Goal: Find contact information: Find contact information

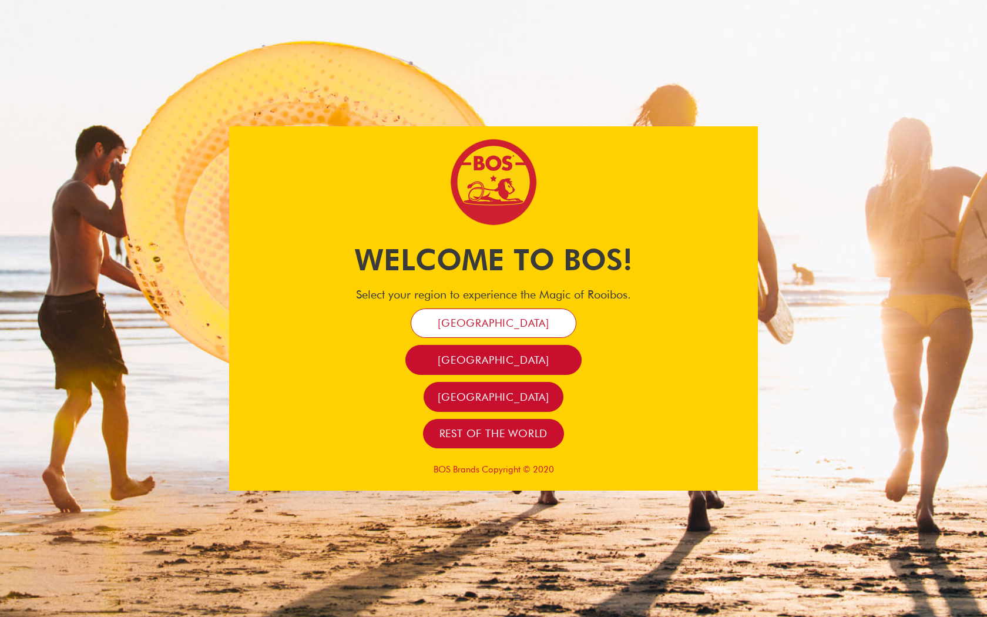
click at [494, 324] on span "[GEOGRAPHIC_DATA]" at bounding box center [494, 323] width 112 height 14
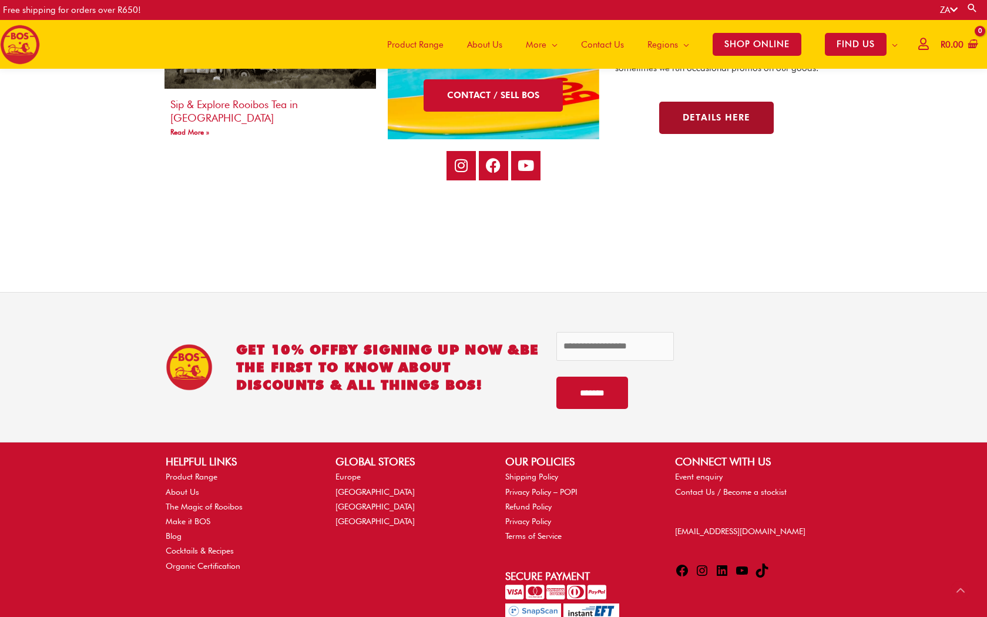
scroll to position [2300, 0]
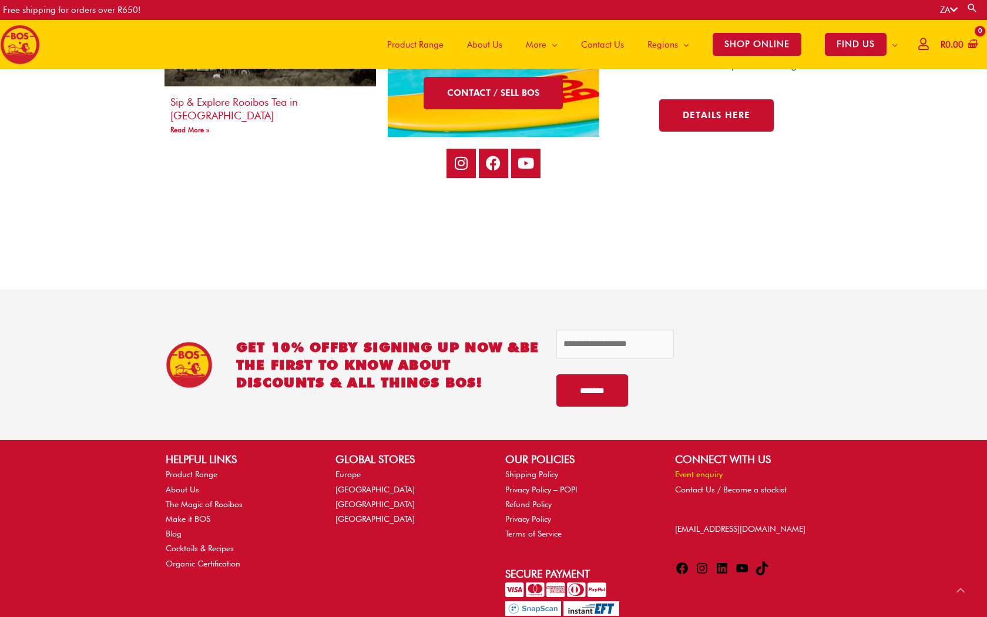
click at [700, 476] on link "Event enquiry" at bounding box center [699, 474] width 48 height 9
click at [698, 474] on link "Event enquiry" at bounding box center [699, 474] width 48 height 9
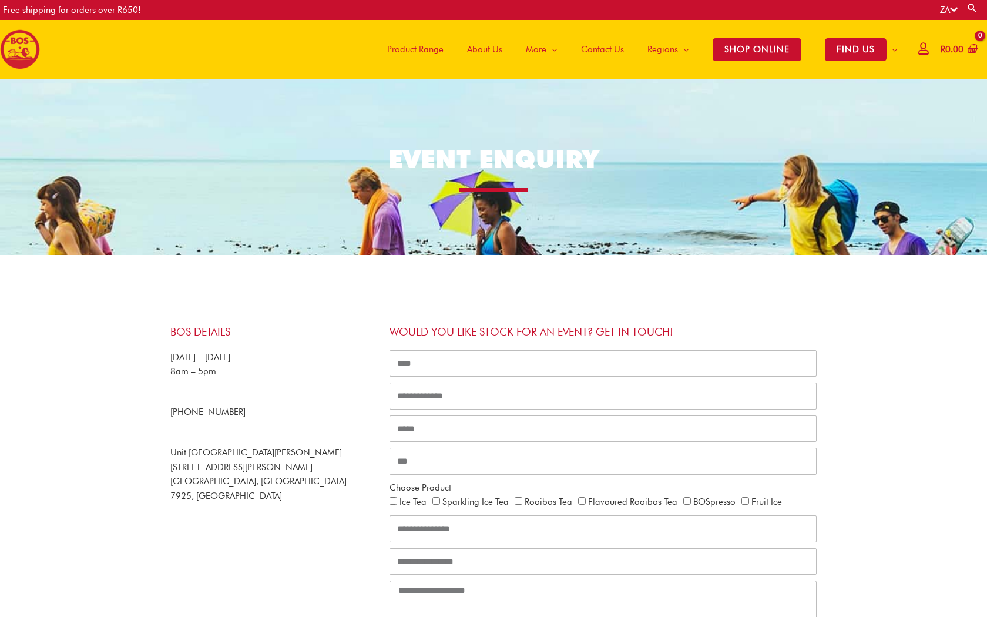
click at [424, 50] on span "Product Range" at bounding box center [415, 49] width 56 height 35
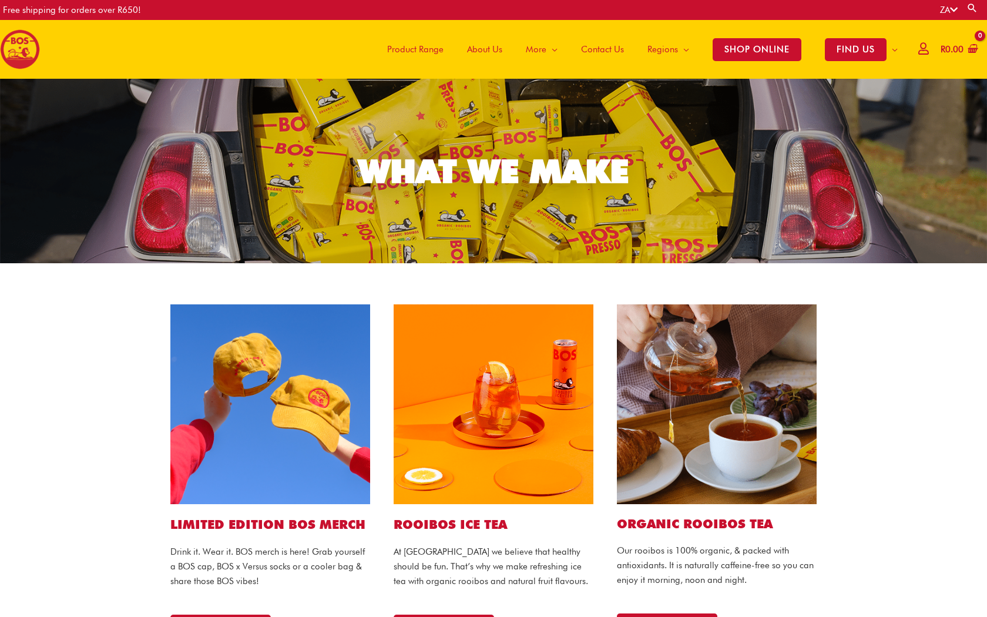
click at [612, 50] on span "Contact Us" at bounding box center [602, 49] width 43 height 35
